Goal: Task Accomplishment & Management: Manage account settings

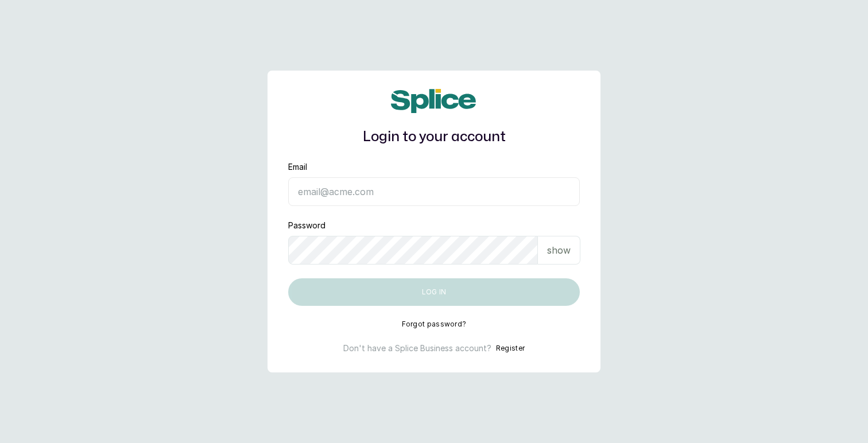
click at [341, 192] on input "Email" at bounding box center [434, 191] width 292 height 29
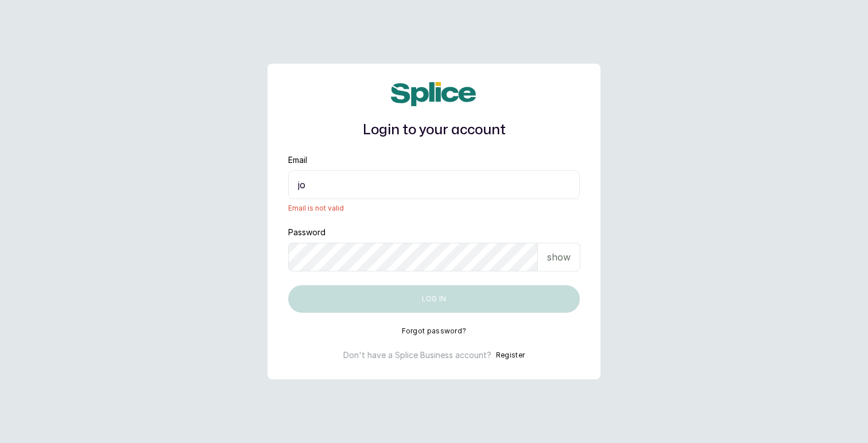
type input "joy.a@thebraidingvault.com"
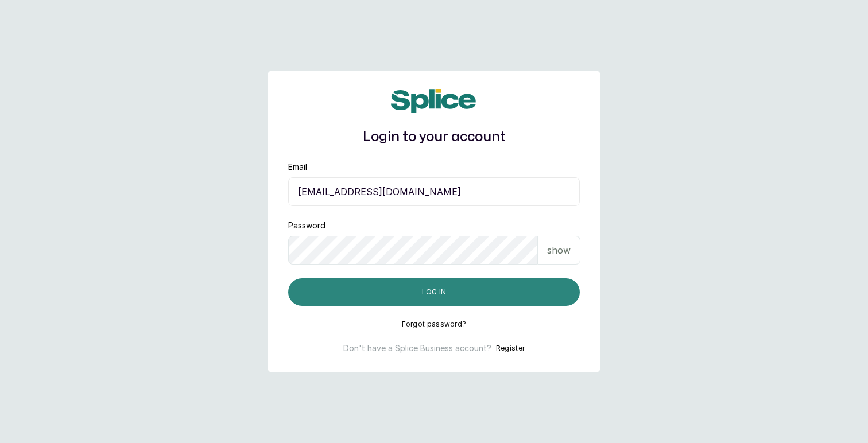
click at [397, 293] on button "Log in" at bounding box center [434, 293] width 292 height 28
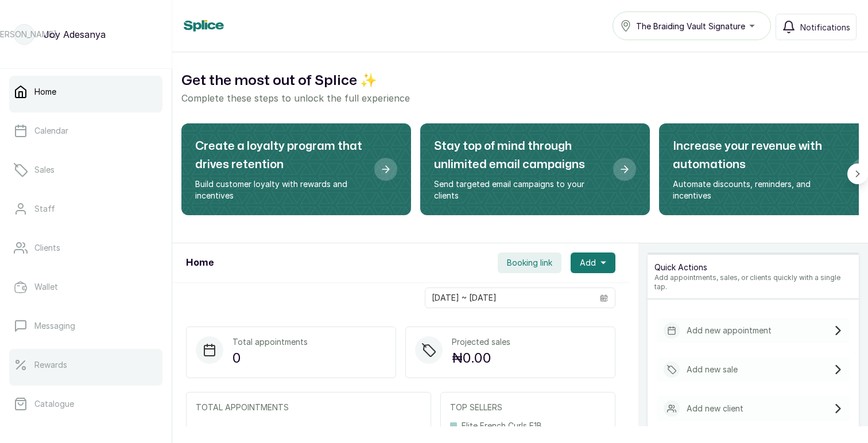
click at [66, 361] on p "Rewards" at bounding box center [50, 364] width 33 height 11
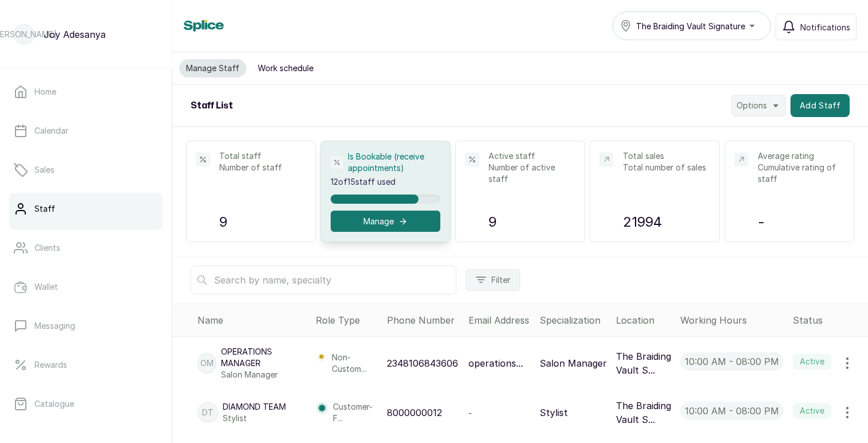
click at [276, 65] on button "Work schedule" at bounding box center [285, 68] width 69 height 18
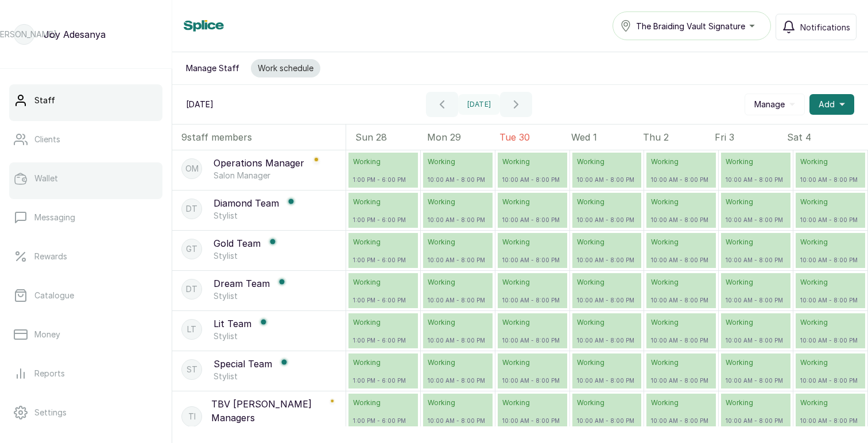
scroll to position [199, 0]
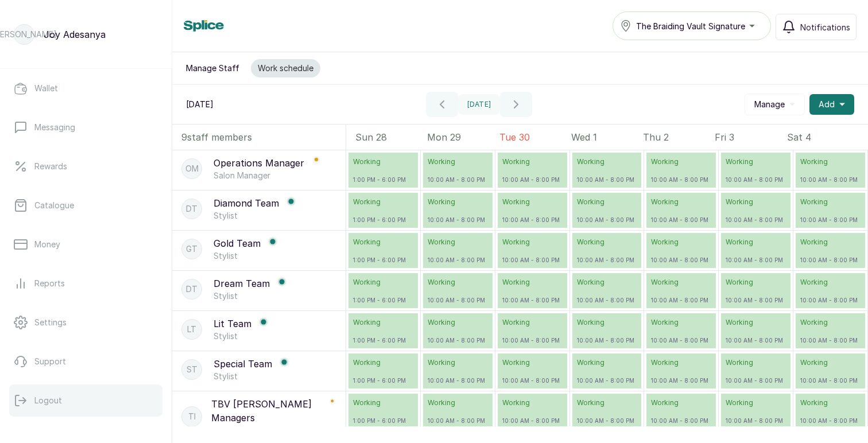
click at [53, 393] on button "Logout" at bounding box center [85, 401] width 153 height 32
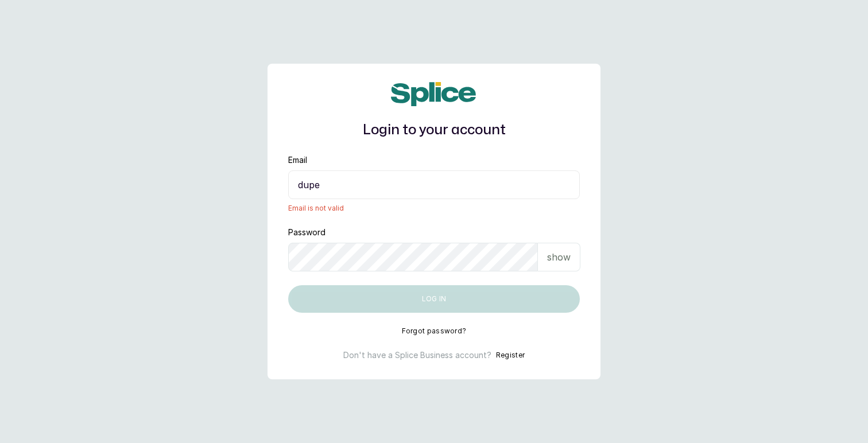
type input "dupe@tasalahq.com"
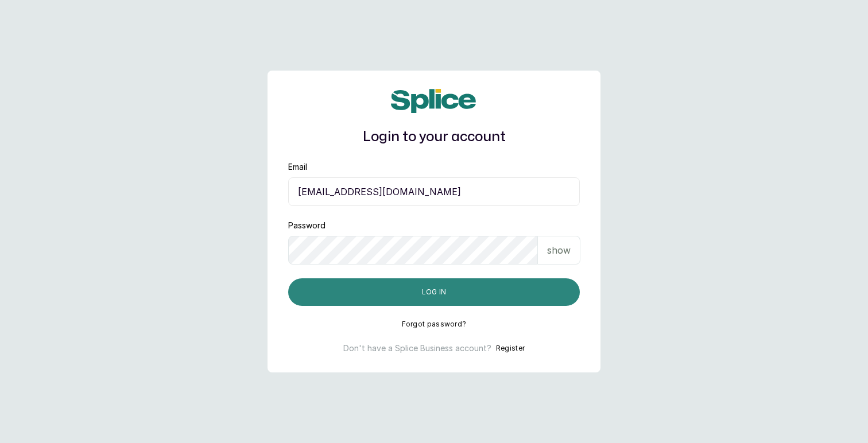
click at [408, 300] on button "Log in" at bounding box center [434, 293] width 292 height 28
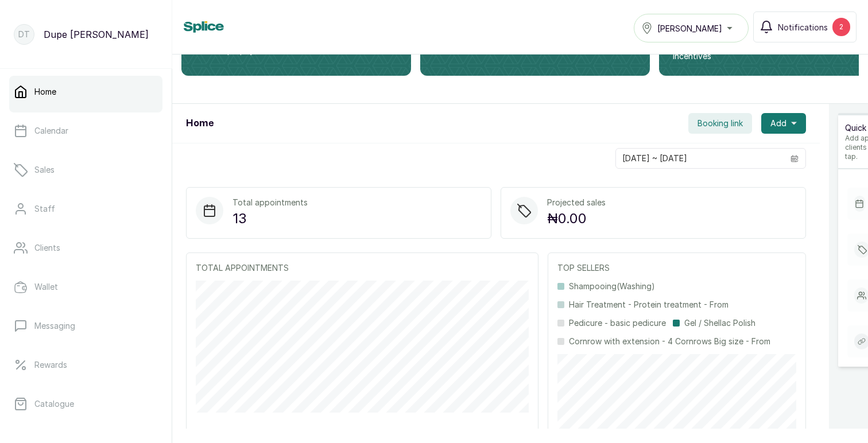
scroll to position [144, 0]
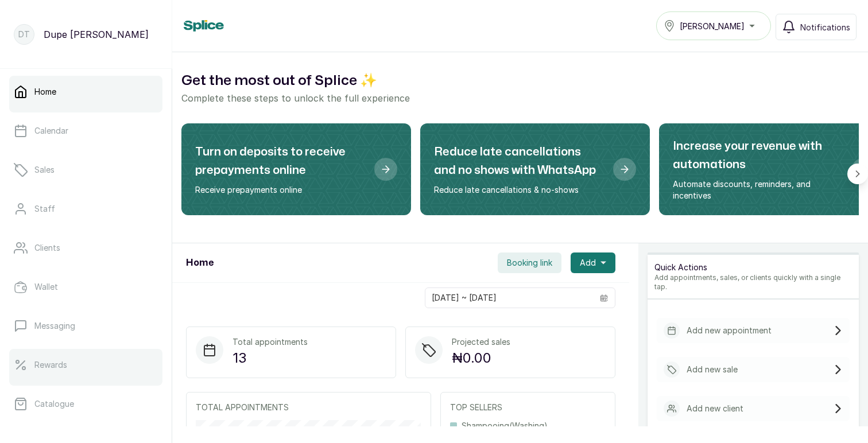
scroll to position [199, 0]
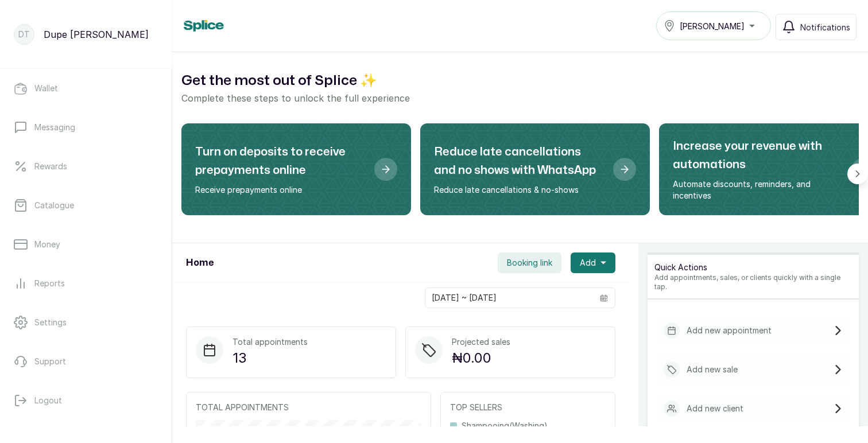
click at [517, 36] on div "Home [PERSON_NAME] Notifications" at bounding box center [520, 25] width 673 height 29
click at [79, 400] on button "Logout" at bounding box center [85, 401] width 153 height 32
